Goal: Book appointment/travel/reservation

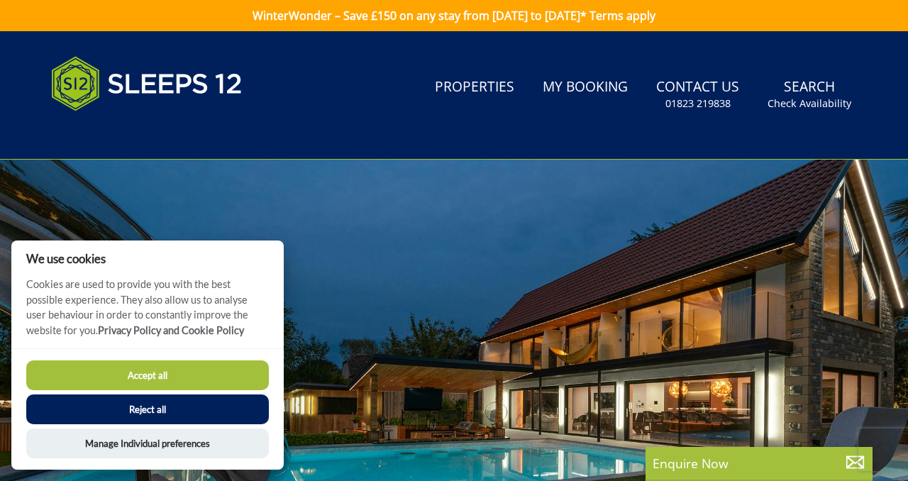
click at [180, 377] on button "Accept all" at bounding box center [147, 375] width 243 height 30
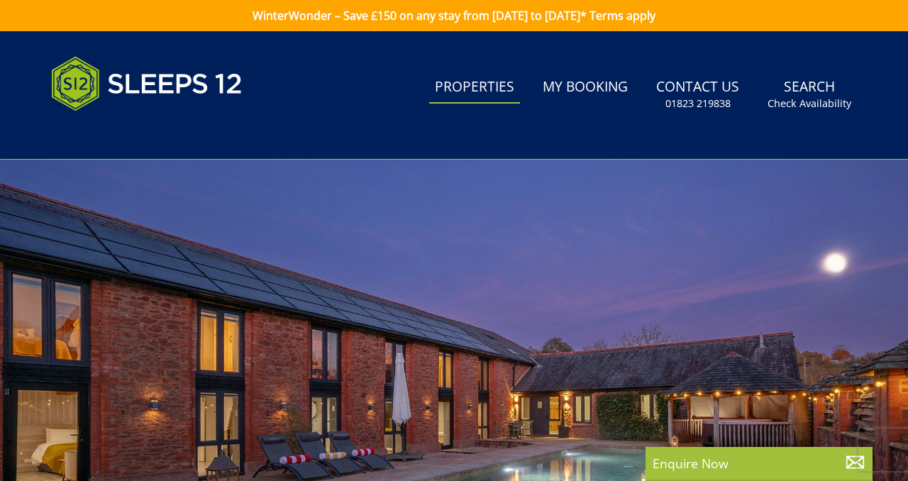
click at [482, 89] on link "Properties" at bounding box center [474, 88] width 91 height 32
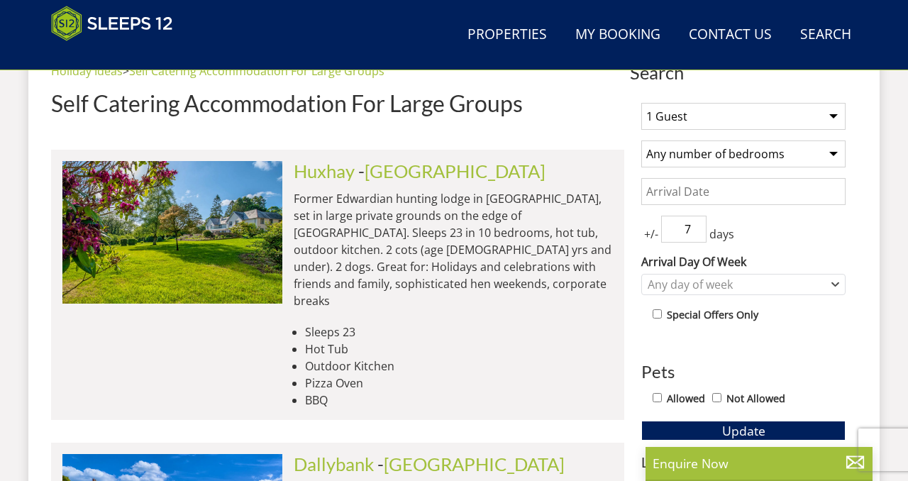
scroll to position [551, 0]
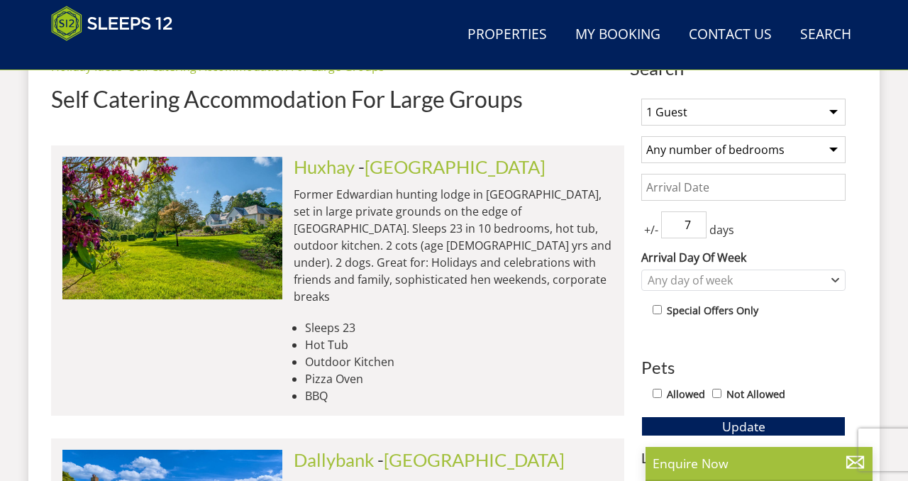
click at [665, 115] on select "1 Guest 2 Guests 3 Guests 4 Guests 5 Guests 6 Guests 7 Guests 8 Guests 9 Guests…" at bounding box center [743, 112] width 204 height 27
select select "10"
click at [709, 148] on select "Any number of bedrooms 4 Bedrooms 5 Bedrooms 6 Bedrooms 7 Bedrooms 8 Bedrooms 9…" at bounding box center [743, 149] width 204 height 27
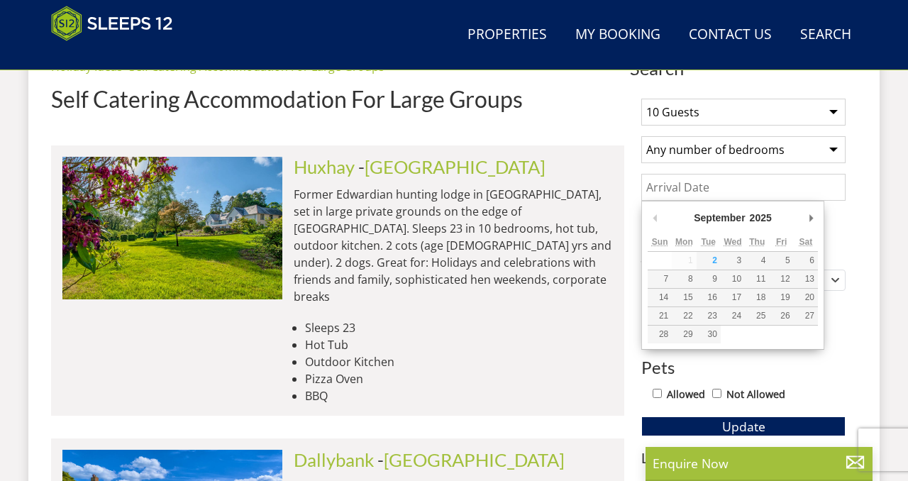
click at [683, 195] on input "Date" at bounding box center [743, 187] width 204 height 27
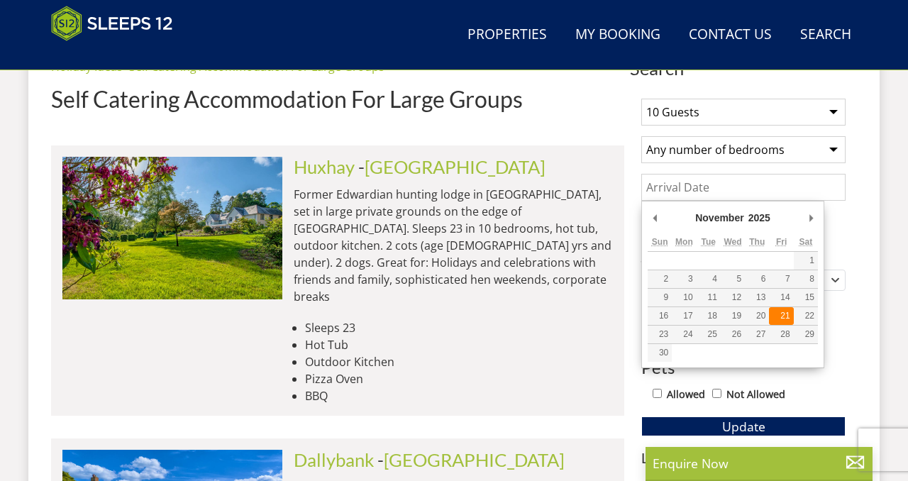
type input "[DATE]"
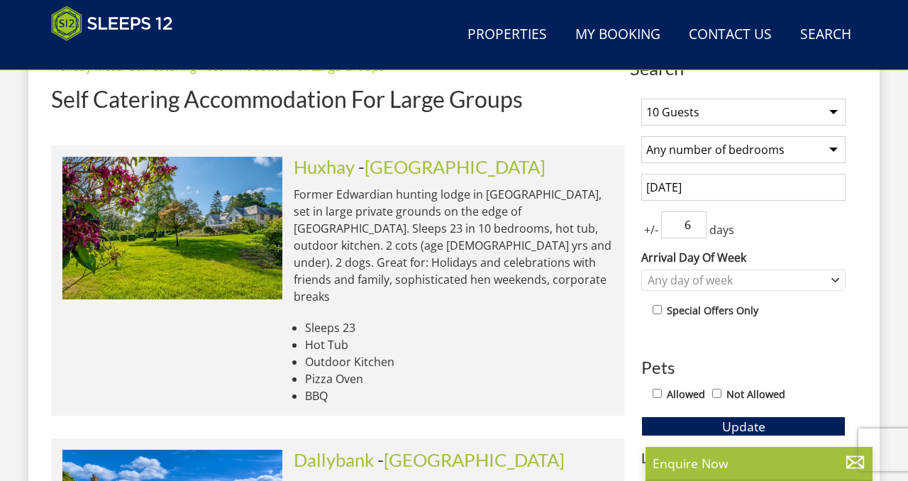
click at [697, 225] on input "6" at bounding box center [683, 224] width 45 height 27
click at [702, 229] on input "6" at bounding box center [683, 224] width 45 height 27
click at [700, 229] on input "5" at bounding box center [683, 224] width 45 height 27
click at [700, 229] on input "4" at bounding box center [683, 224] width 45 height 27
click at [700, 229] on input "3" at bounding box center [683, 224] width 45 height 27
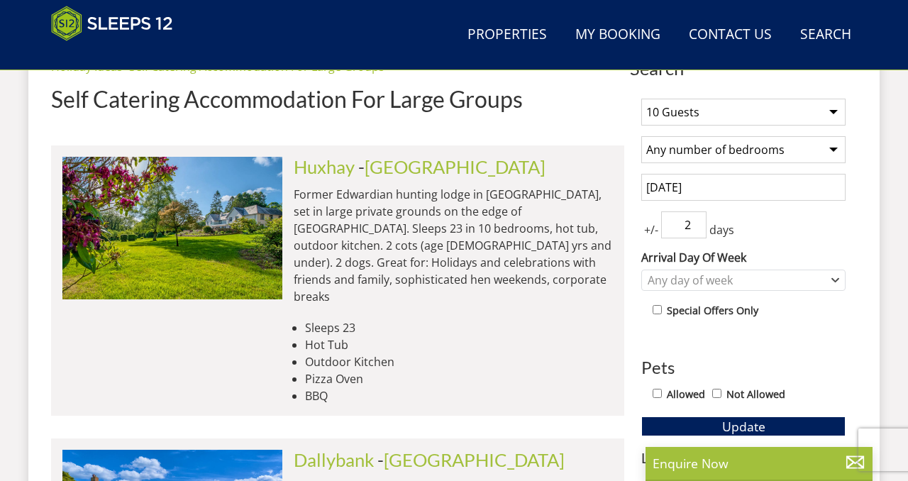
type input "2"
click at [700, 229] on input "2" at bounding box center [683, 224] width 45 height 27
click at [779, 249] on label "Arrival Day Of Week" at bounding box center [743, 257] width 204 height 17
click at [0, 0] on select "[DATE] [DATE] [DATE] [DATE] [DATE] [DATE] [DATE]" at bounding box center [0, 0] width 0 height 0
click at [710, 280] on div "Any day of week" at bounding box center [736, 280] width 184 height 16
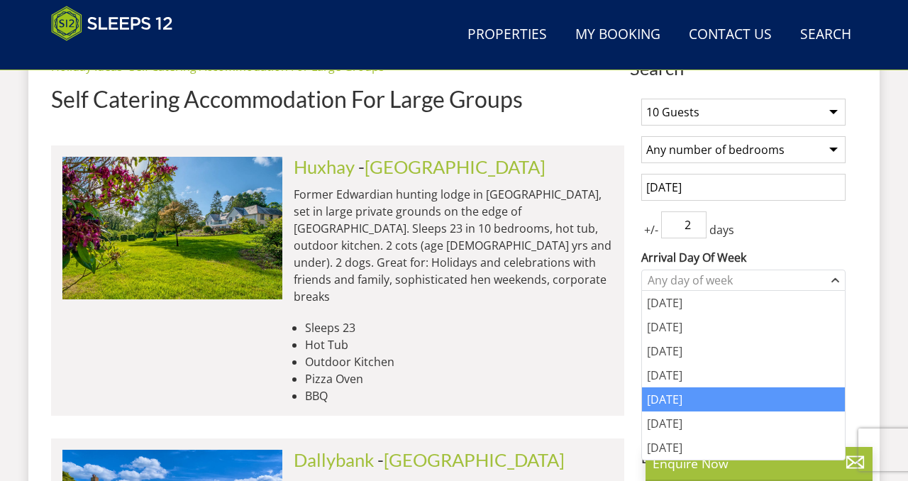
click at [675, 395] on div "[DATE]" at bounding box center [743, 399] width 203 height 24
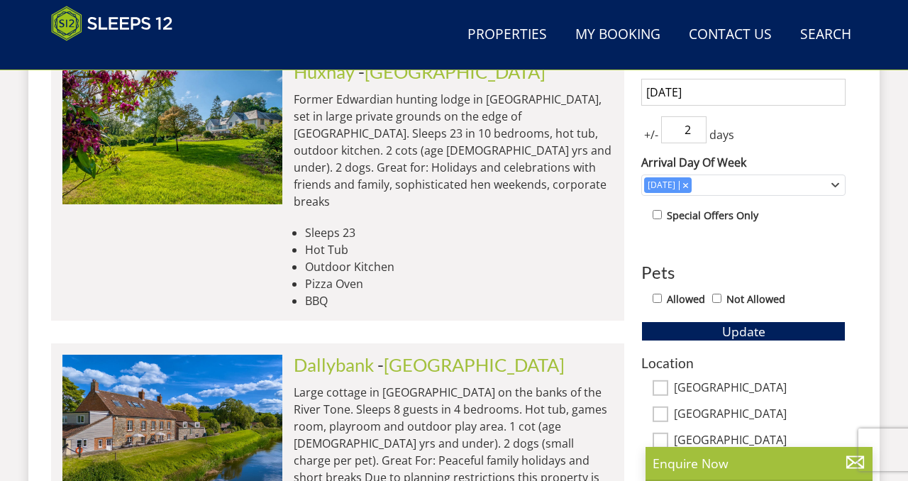
scroll to position [653, 0]
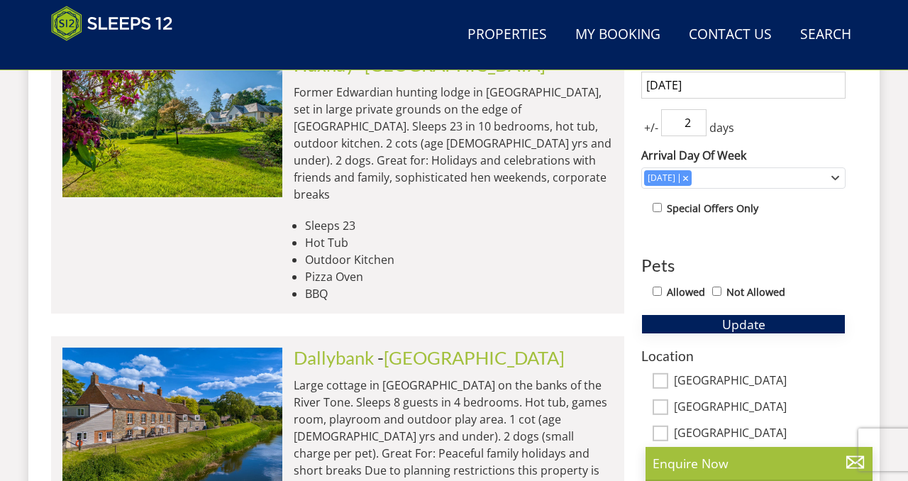
click at [734, 329] on span "Update" at bounding box center [743, 324] width 43 height 17
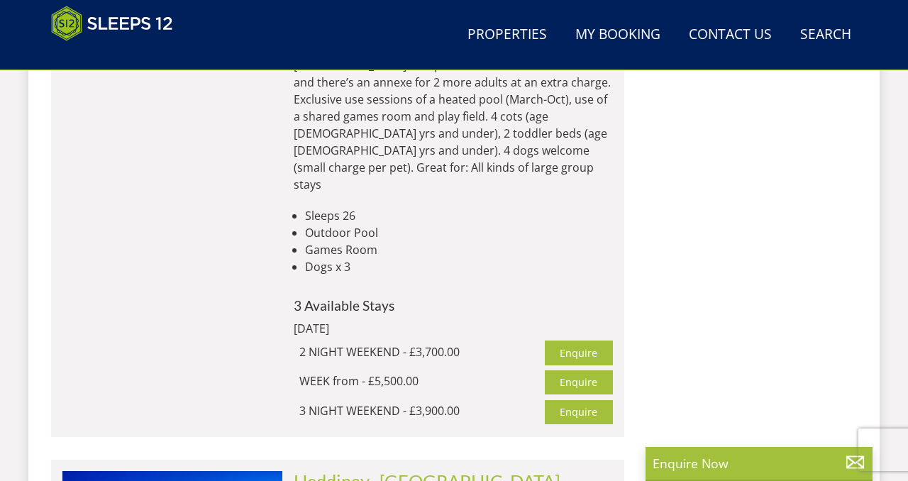
scroll to position [7787, 0]
